Goal: Task Accomplishment & Management: Use online tool/utility

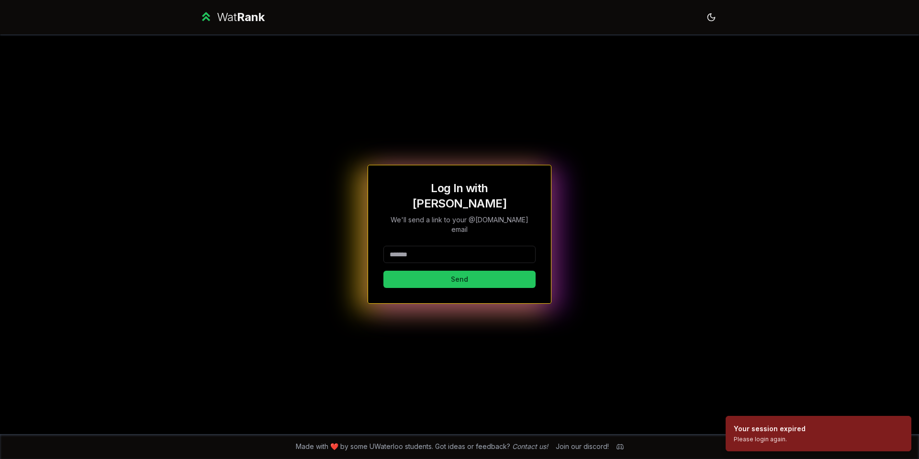
click at [448, 246] on input at bounding box center [460, 254] width 152 height 17
type input "*******"
click at [483, 193] on h1 "Log In with WatIAM" at bounding box center [460, 196] width 152 height 31
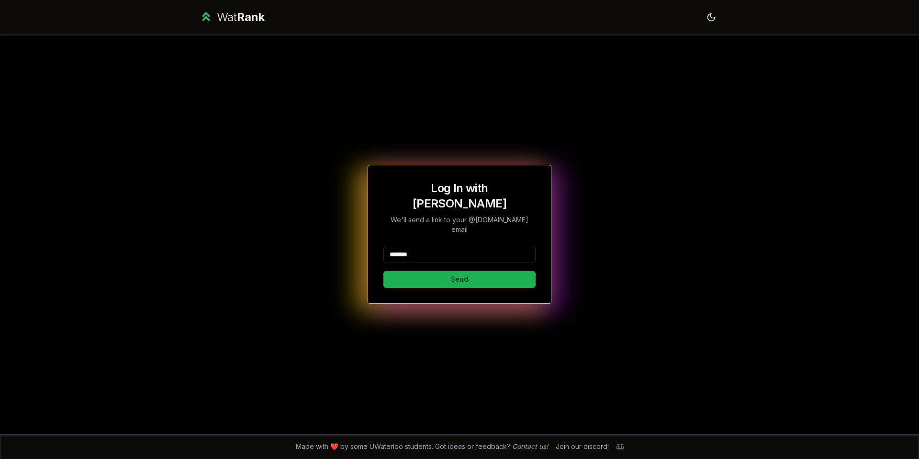
click at [457, 271] on button "Send" at bounding box center [460, 279] width 152 height 17
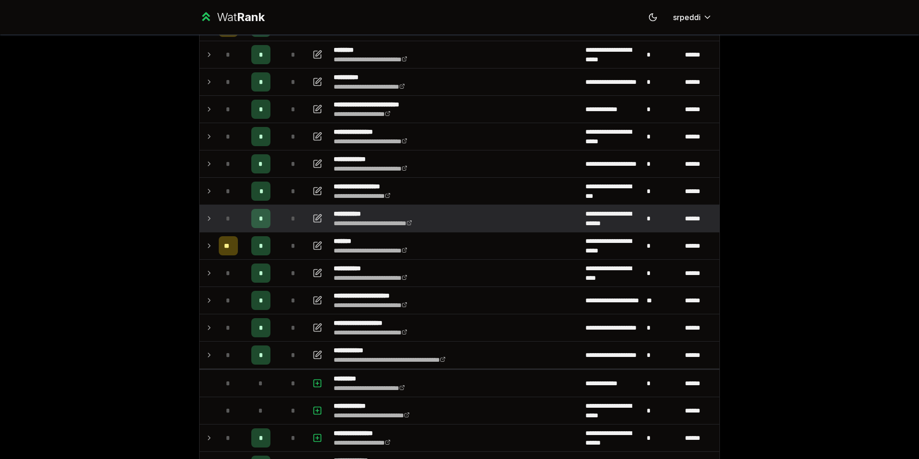
scroll to position [123, 0]
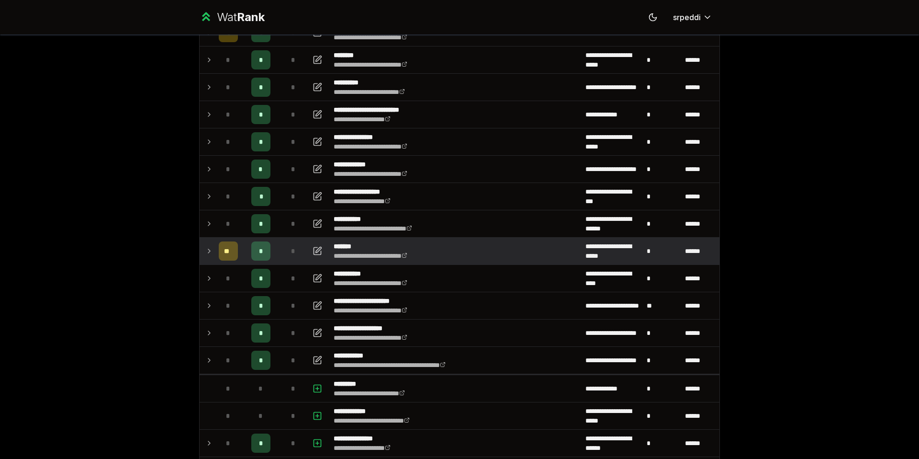
click at [205, 247] on icon at bounding box center [209, 250] width 8 height 11
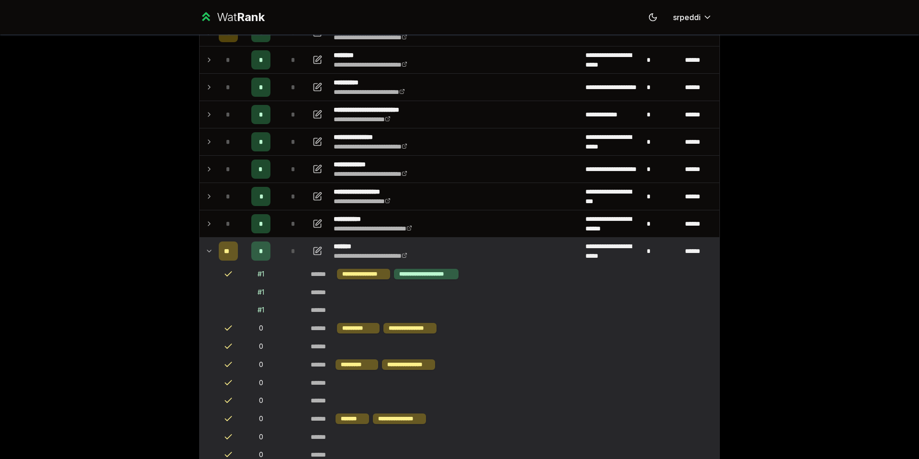
click at [205, 247] on icon at bounding box center [209, 250] width 8 height 11
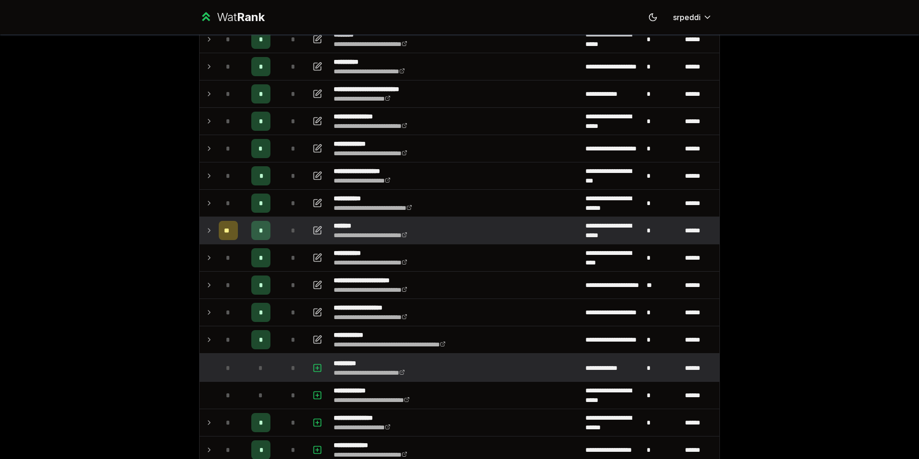
scroll to position [323, 0]
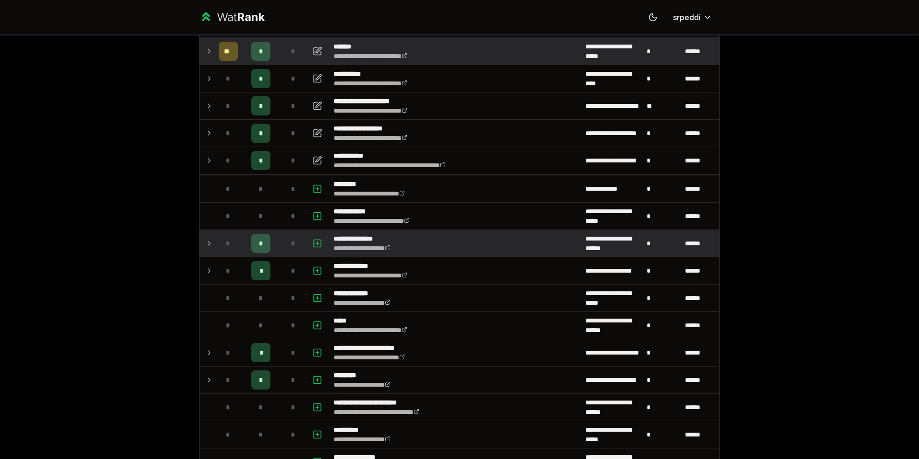
click at [205, 245] on icon at bounding box center [209, 242] width 8 height 11
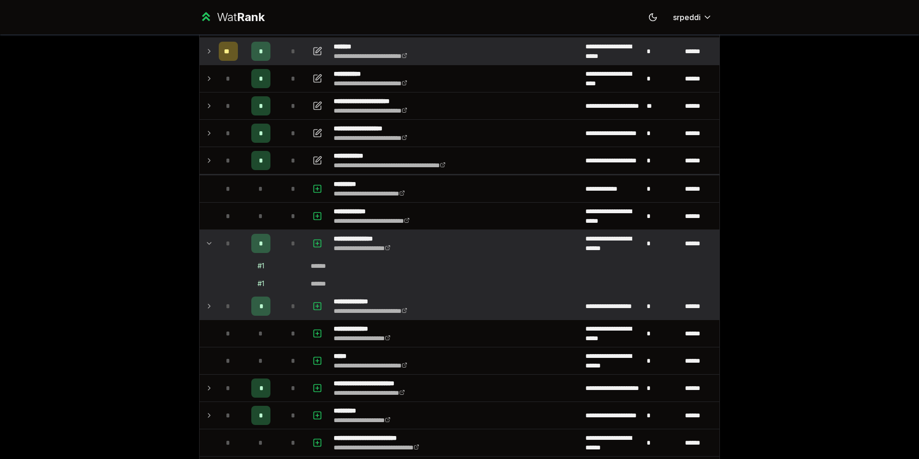
click at [206, 307] on icon at bounding box center [209, 305] width 8 height 11
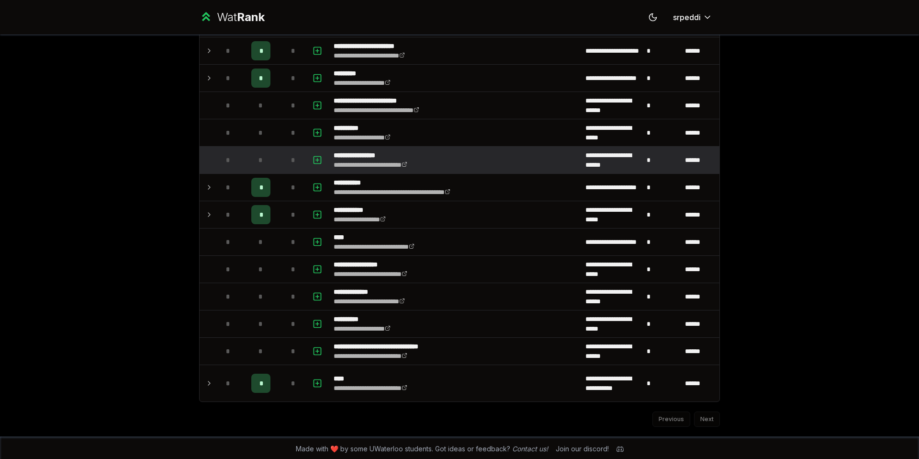
scroll to position [680, 0]
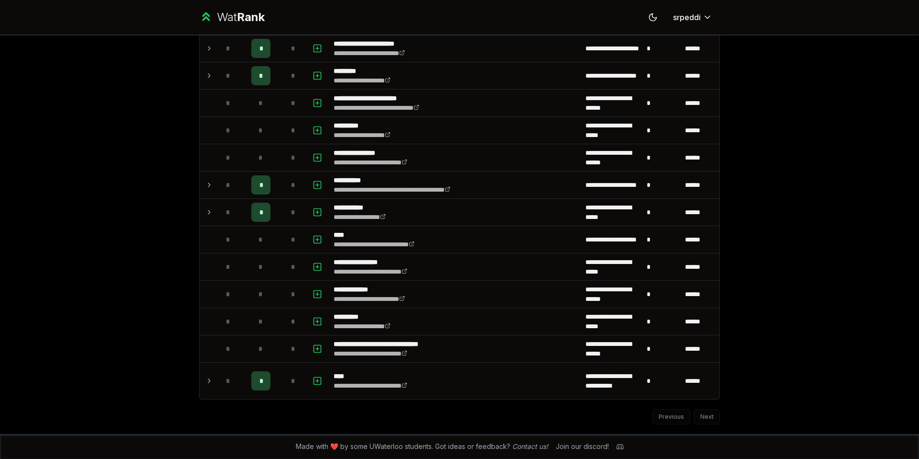
click at [854, 109] on div "**********" at bounding box center [459, 229] width 919 height 459
